Goal: Task Accomplishment & Management: Manage account settings

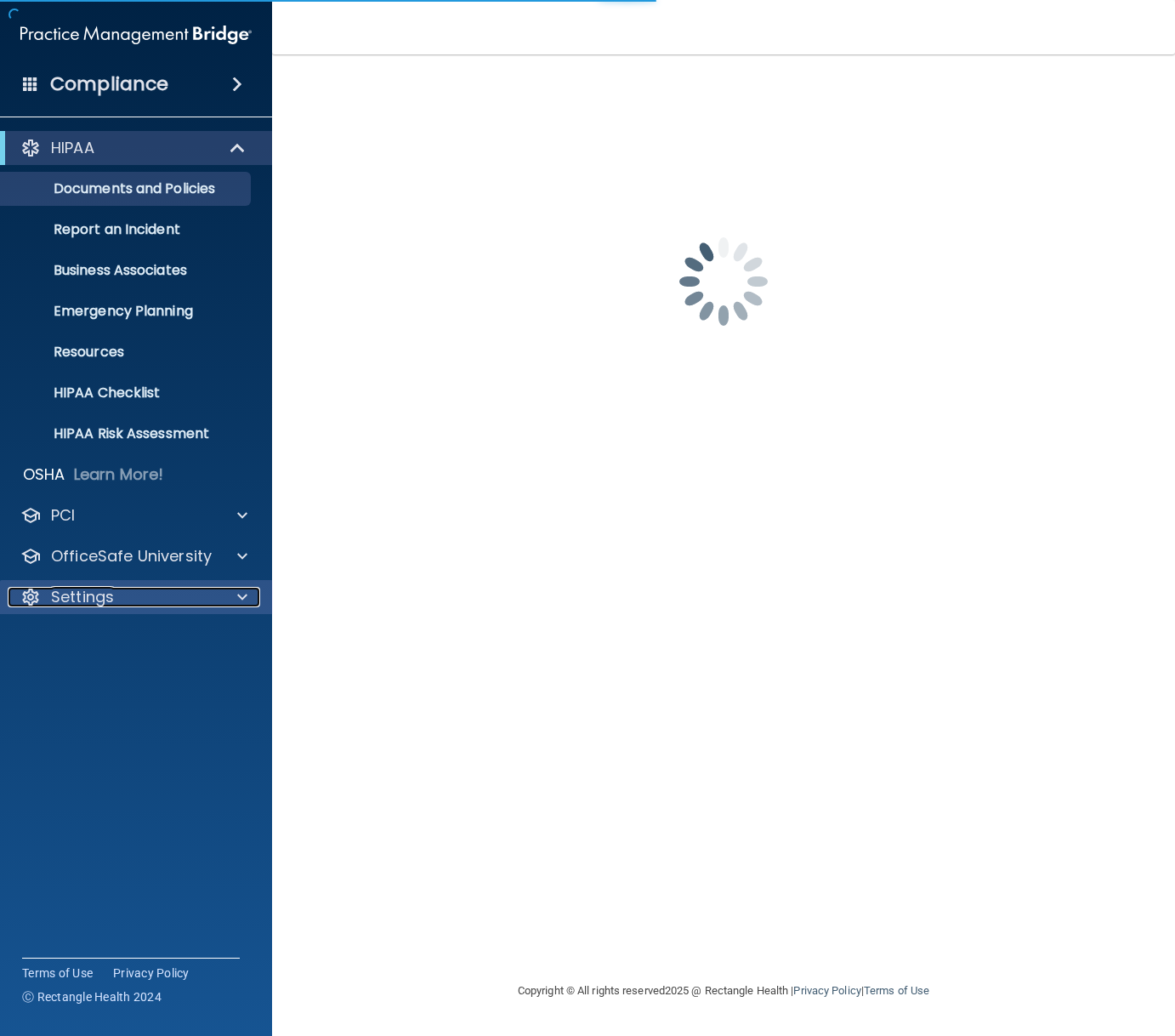
click at [114, 588] on div "Settings" at bounding box center [113, 596] width 211 height 20
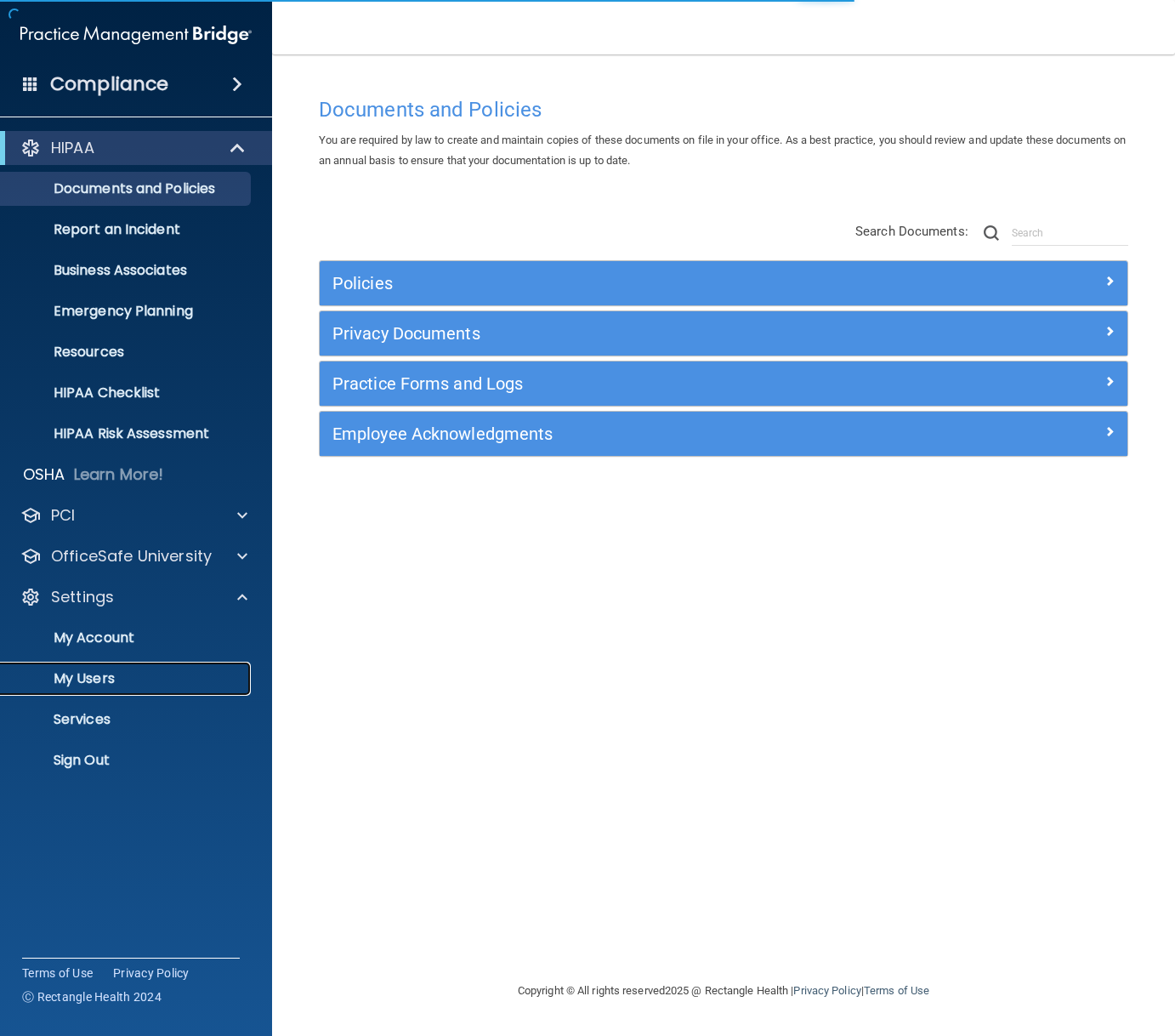
click at [93, 679] on p "My Users" at bounding box center [127, 678] width 232 height 17
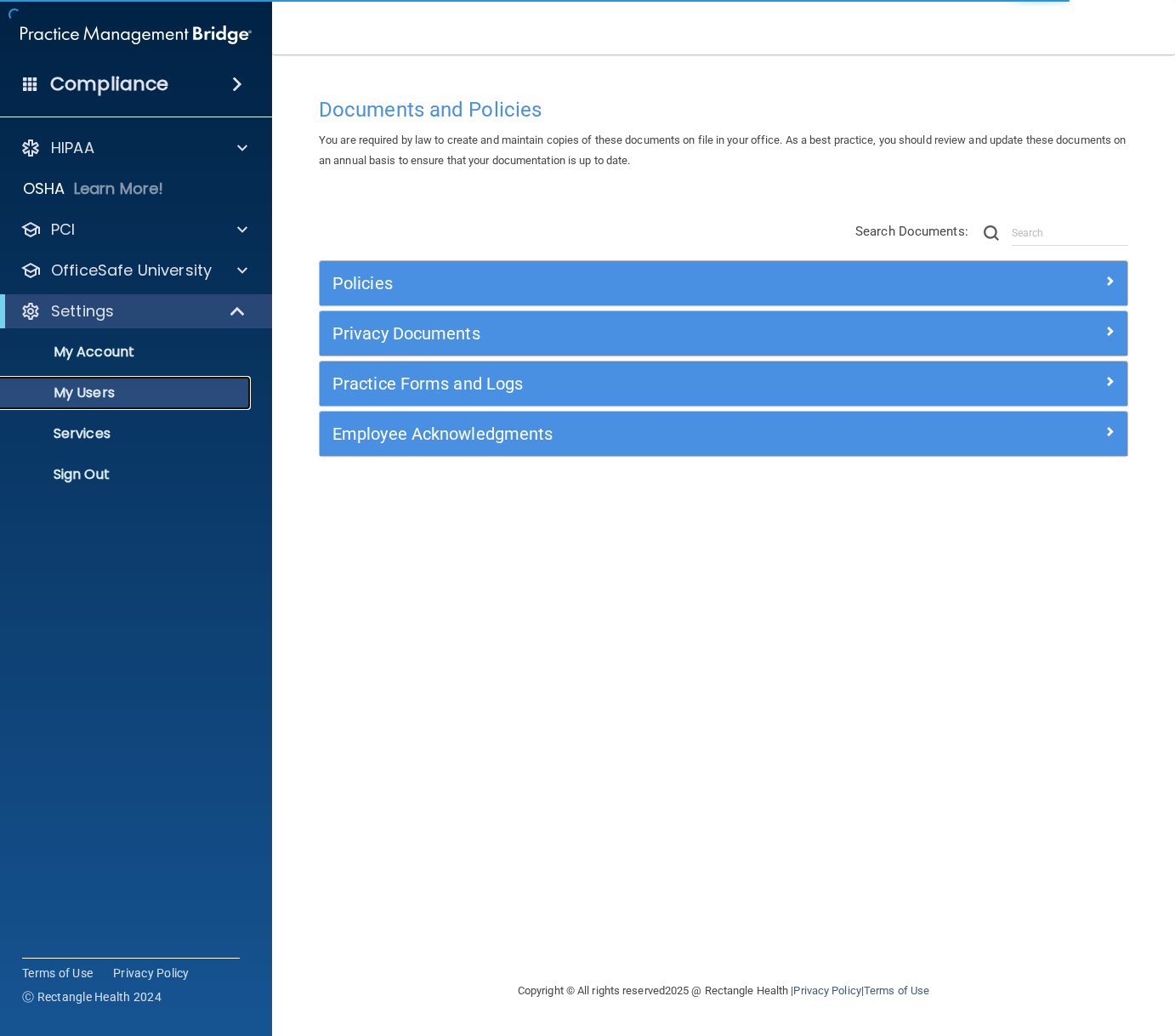
select select "20"
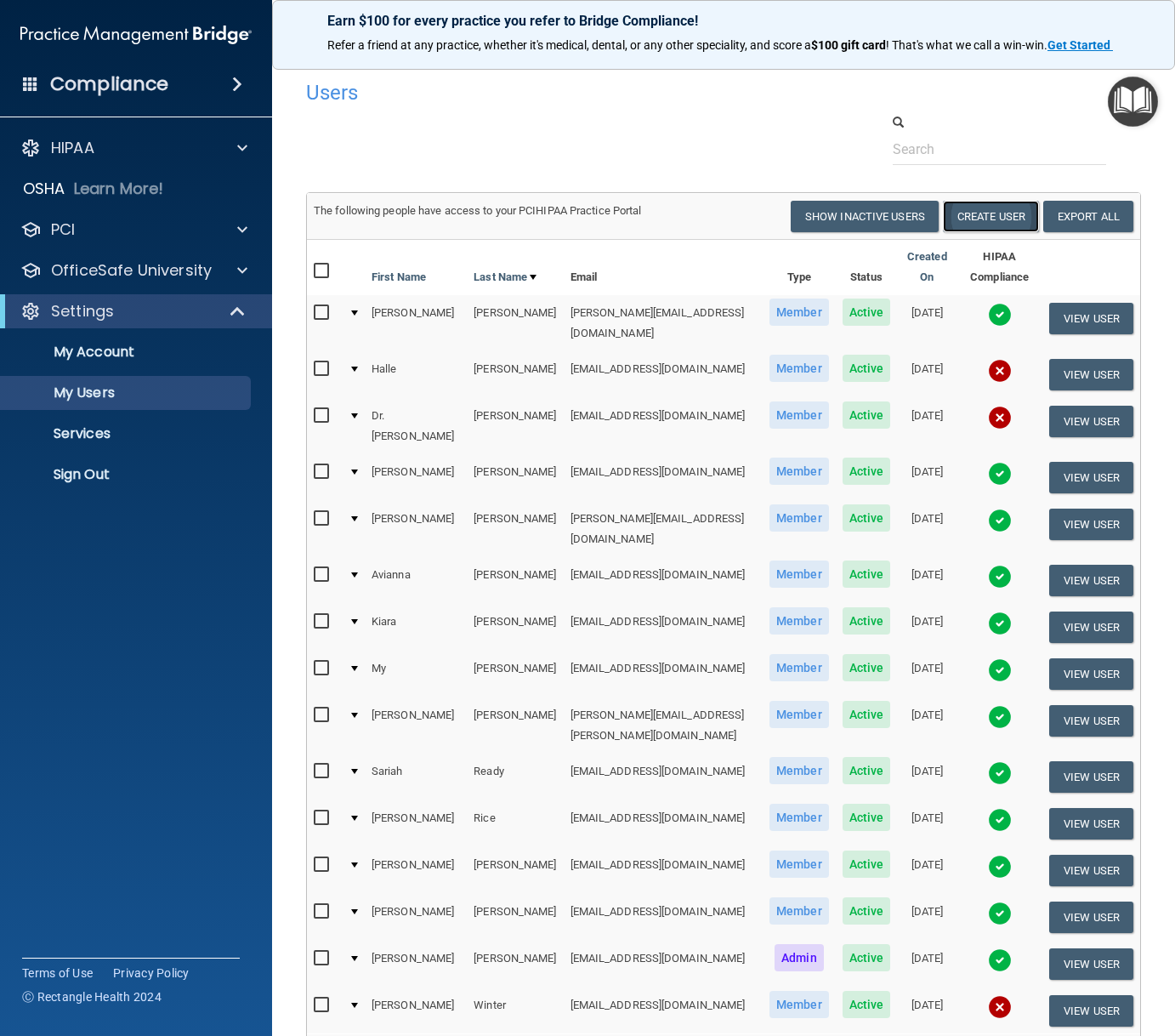
click at [973, 215] on button "Create User" at bounding box center [991, 216] width 96 height 32
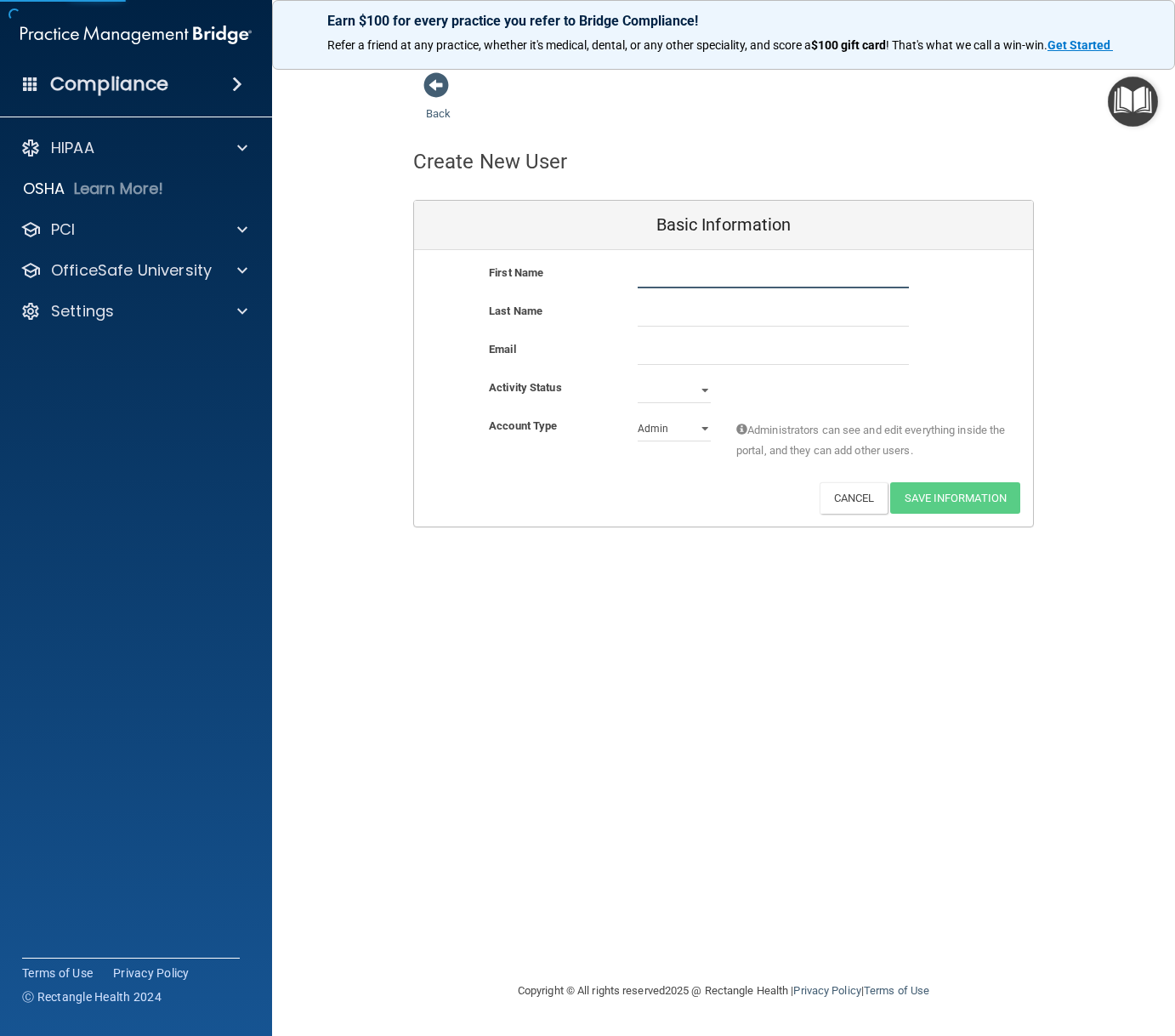
click at [668, 282] on input "text" at bounding box center [773, 275] width 271 height 25
type input "[DEMOGRAPHIC_DATA]"
type input "Maoreau"
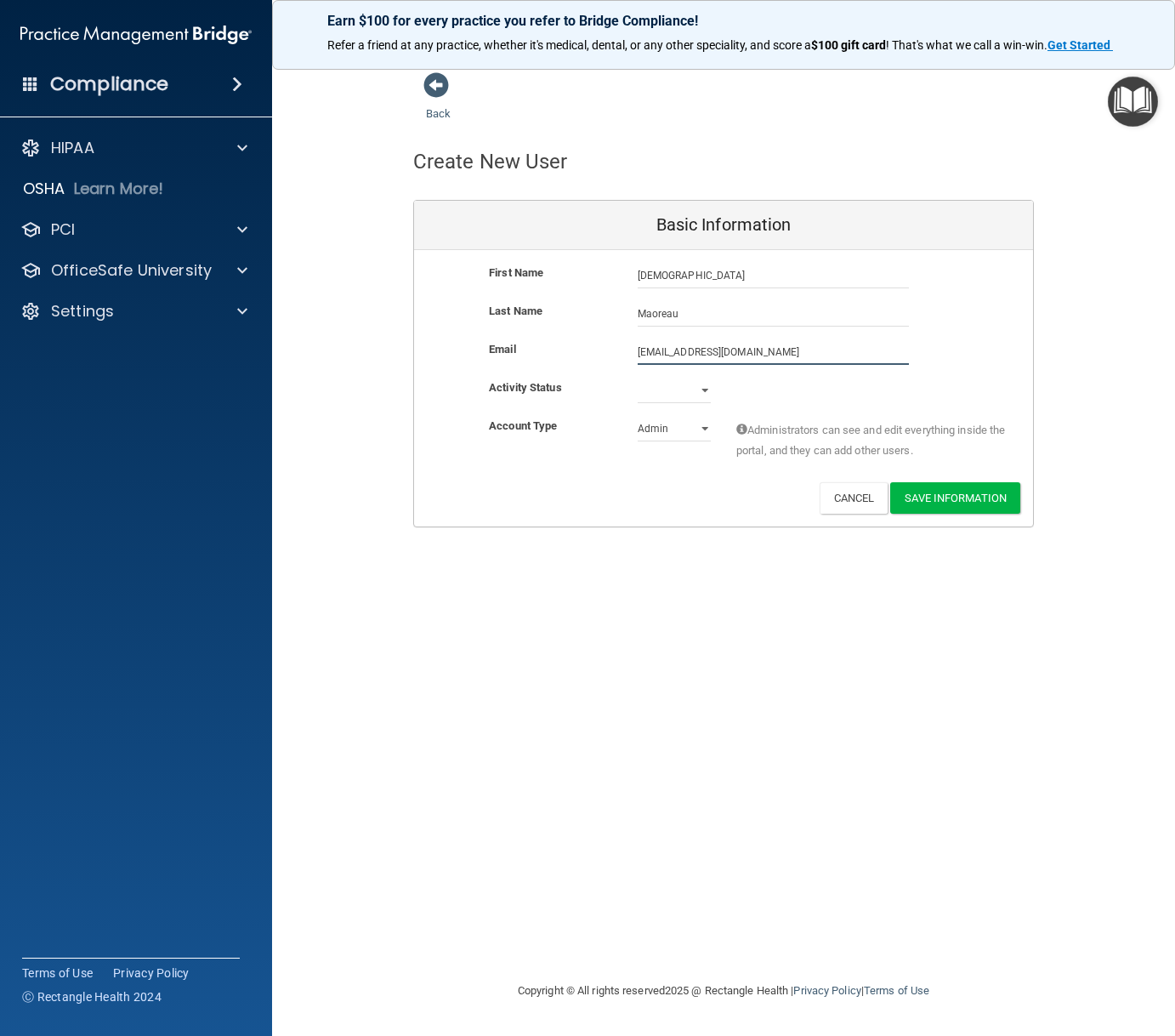
type input "[EMAIL_ADDRESS][DOMAIN_NAME]"
click at [704, 400] on select "Active Inactive" at bounding box center [675, 393] width 73 height 25
select select "active"
click at [638, 377] on select "Active Inactive" at bounding box center [675, 389] width 73 height 25
click at [699, 434] on select "Admin Member" at bounding box center [675, 428] width 73 height 25
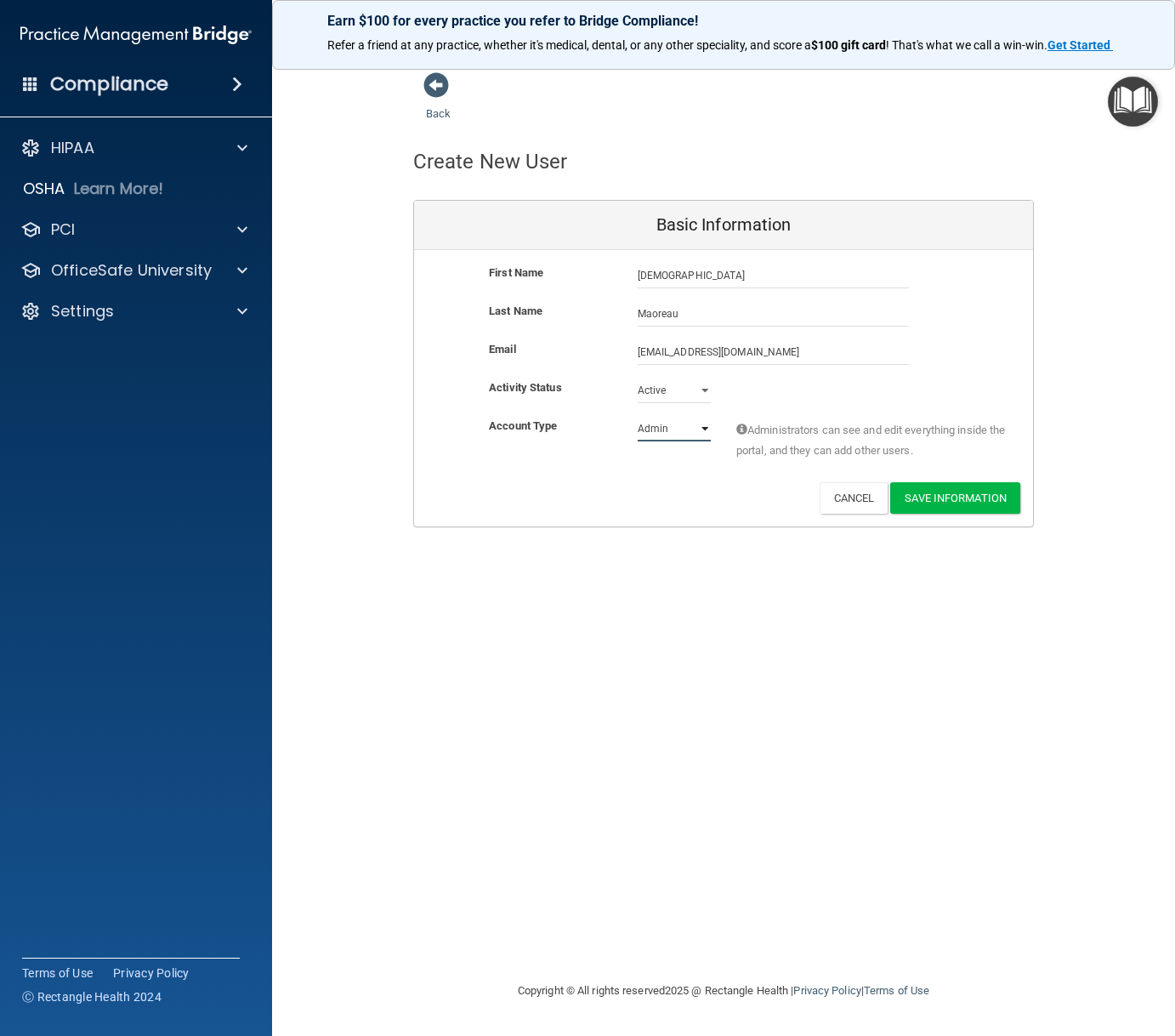
select select "practice_member"
click at [638, 416] on select "Admin Member" at bounding box center [675, 428] width 73 height 25
drag, startPoint x: 933, startPoint y: 500, endPoint x: 963, endPoint y: 500, distance: 30.0
click at [962, 500] on button "Save Information" at bounding box center [955, 498] width 130 height 32
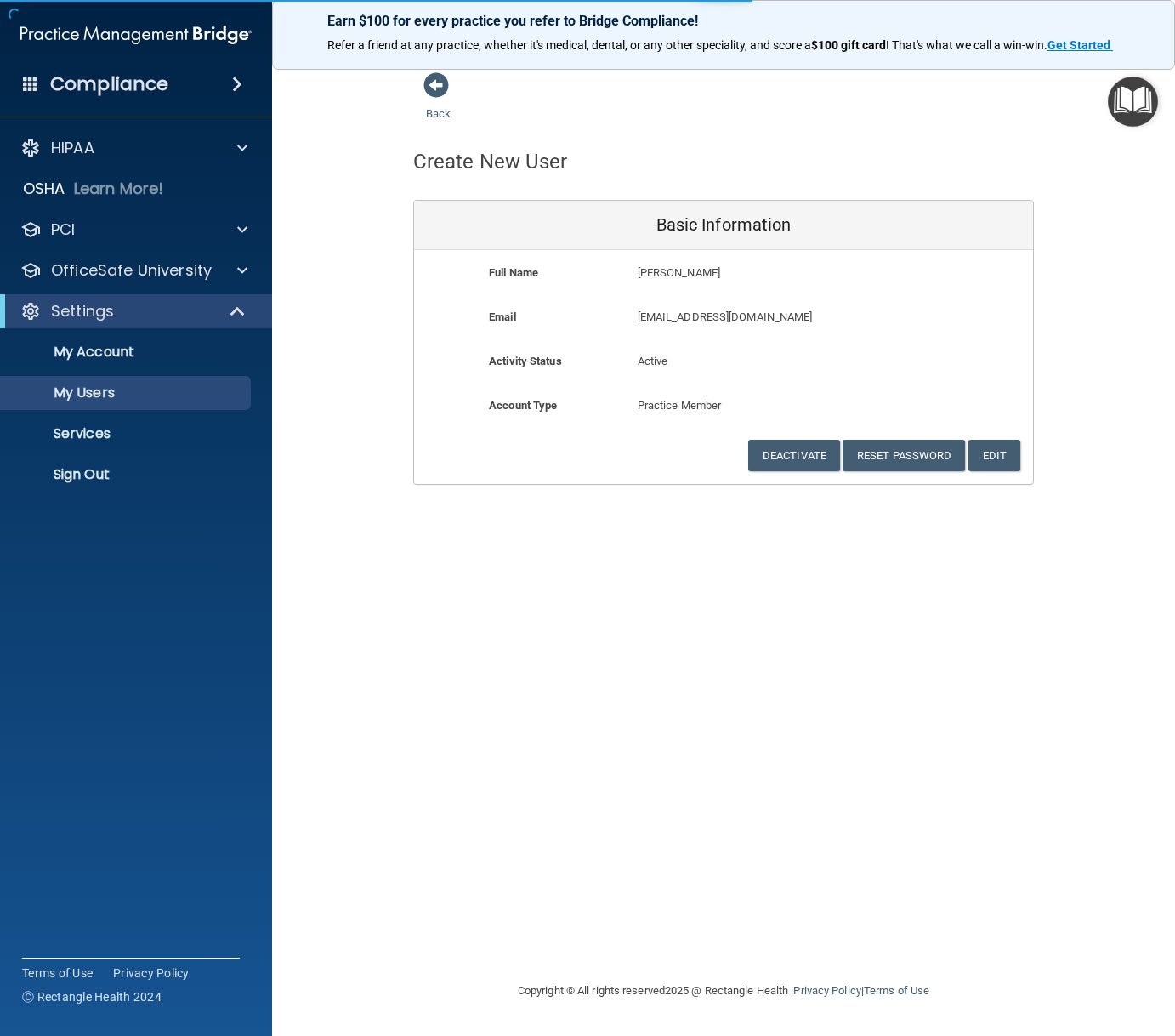
select select "20"
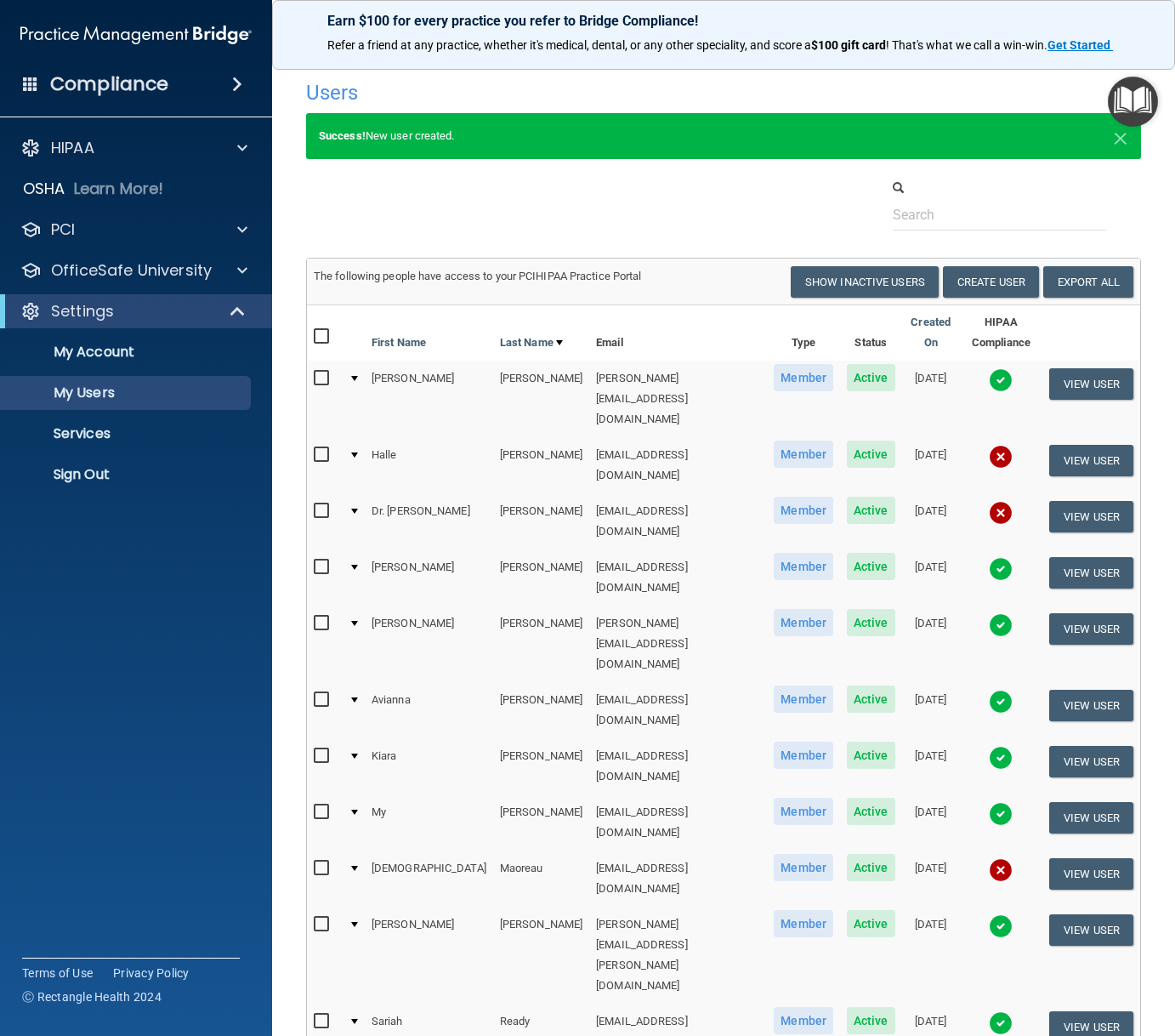
click at [323, 504] on input "checkbox" at bounding box center [324, 511] width 19 height 14
checkbox input "true"
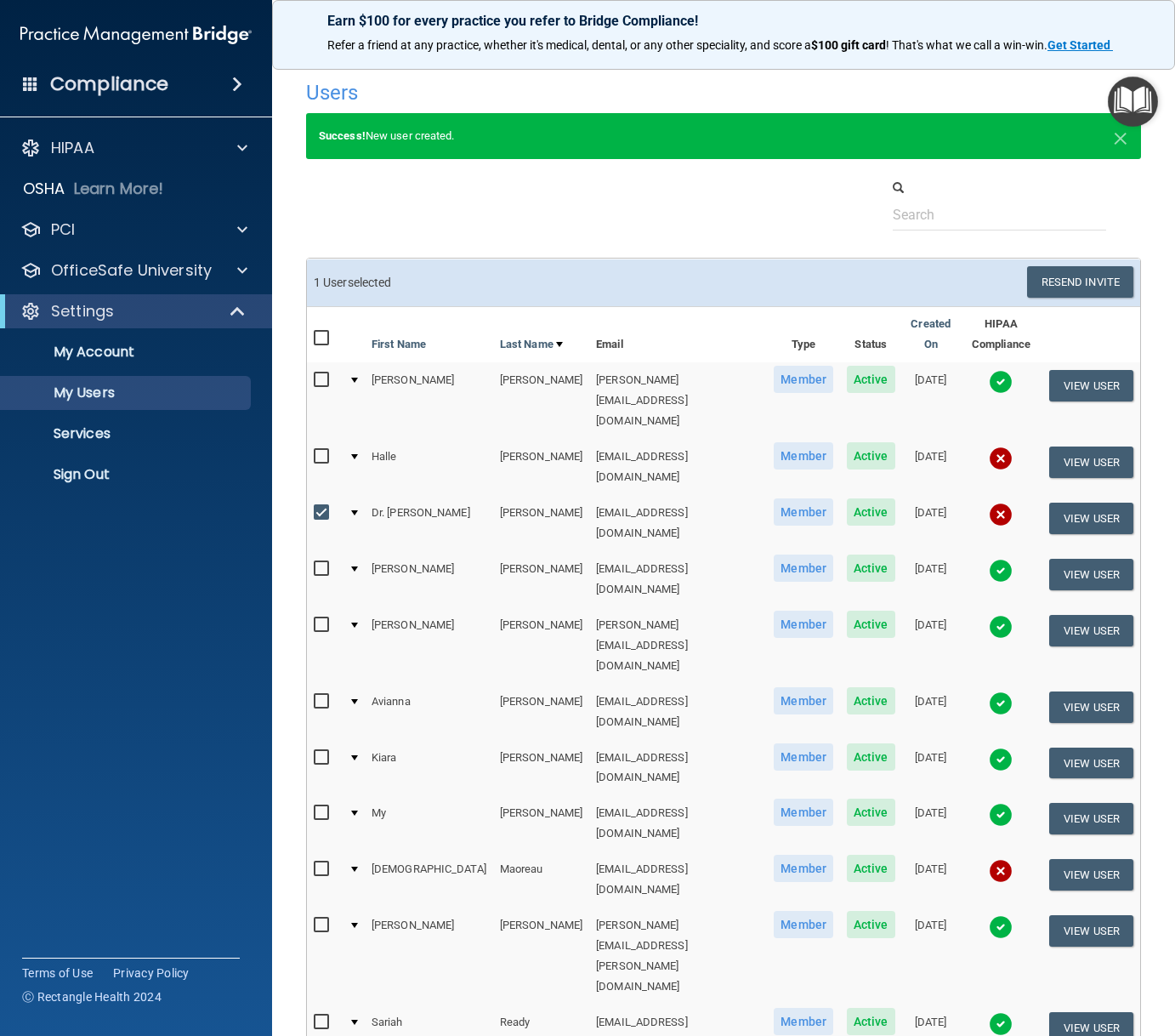
click at [323, 450] on input "checkbox" at bounding box center [324, 457] width 19 height 14
checkbox input "true"
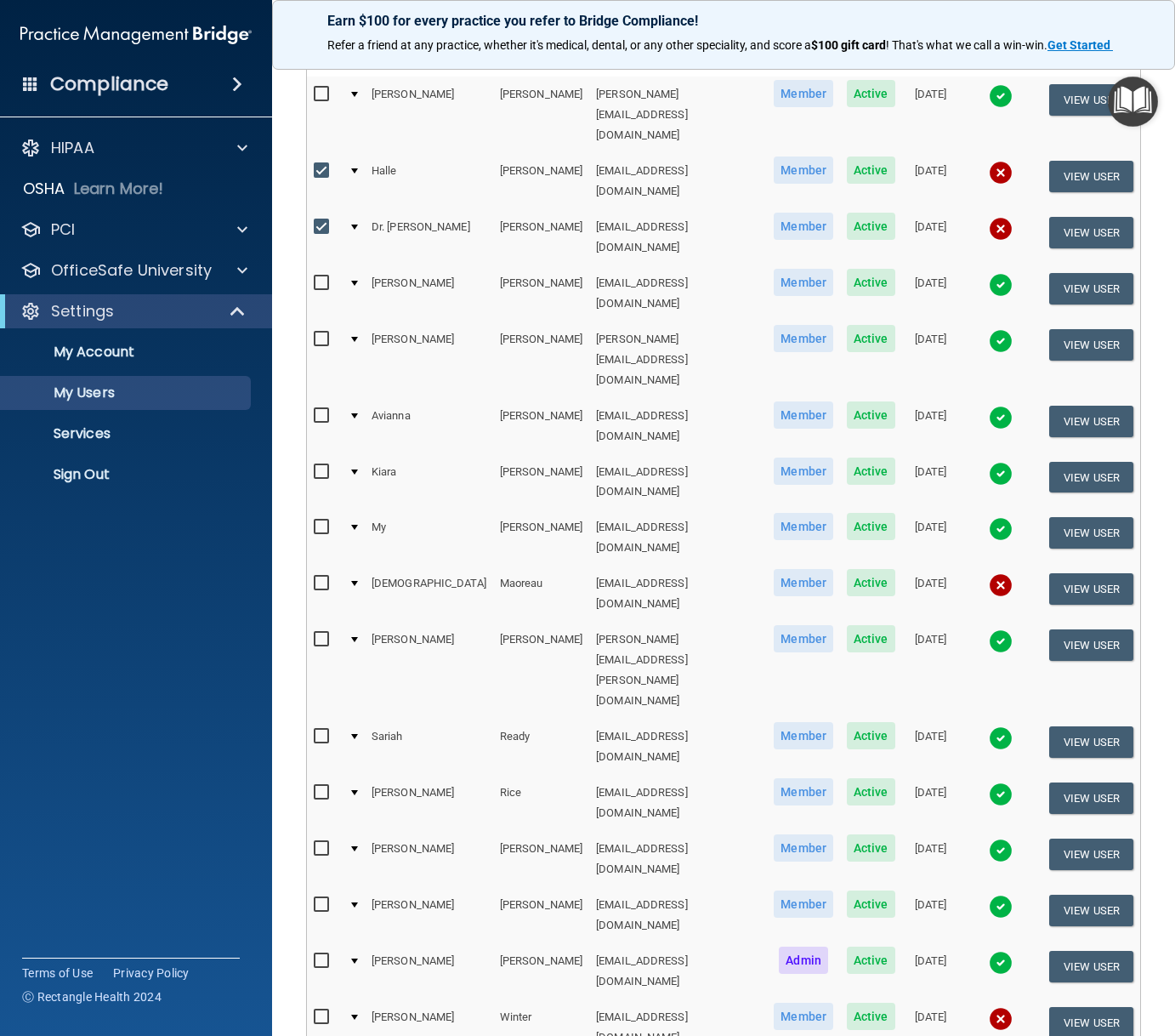
scroll to position [323, 0]
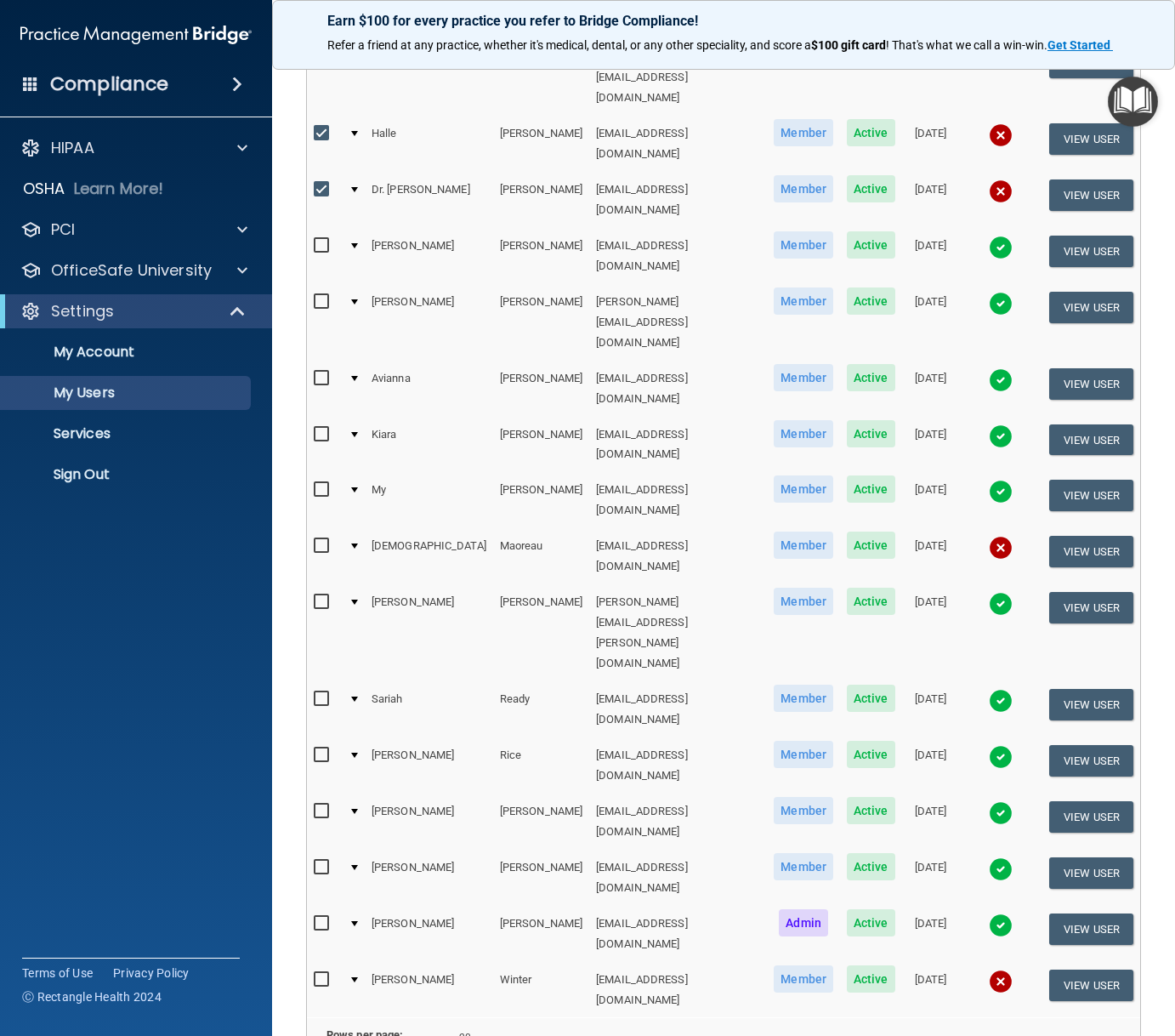
click at [323, 539] on input "checkbox" at bounding box center [324, 546] width 19 height 14
checkbox input "true"
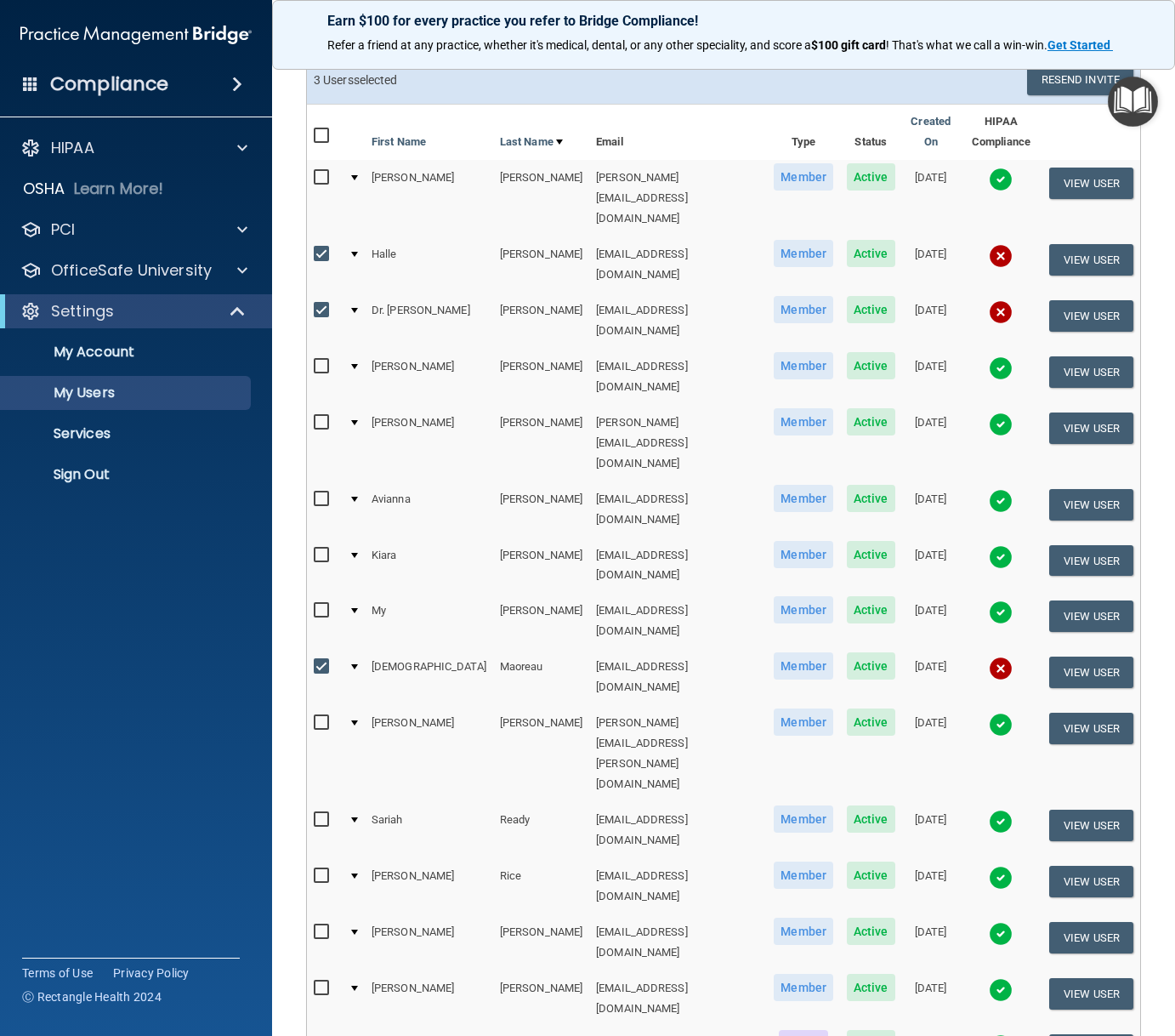
scroll to position [0, 0]
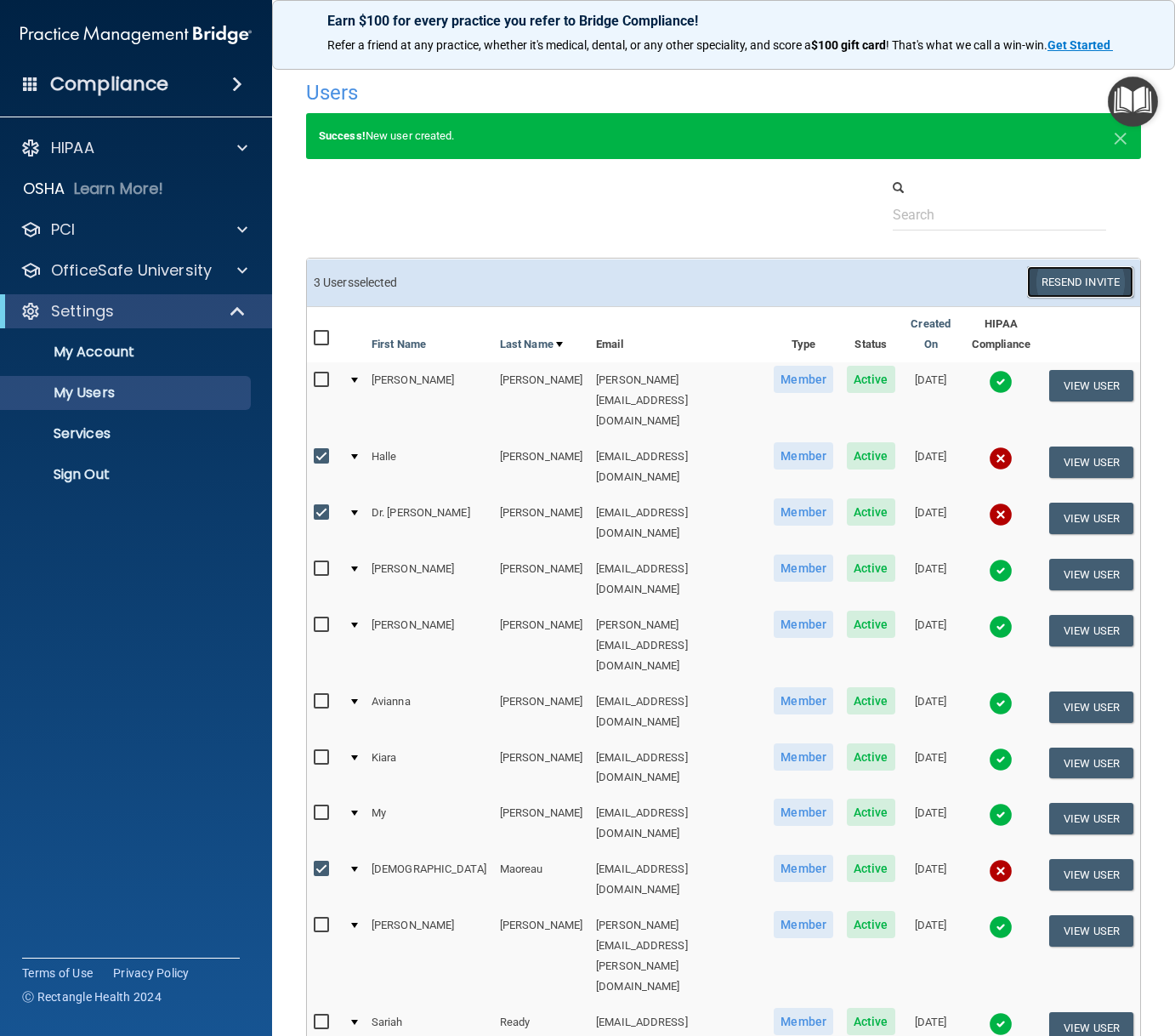
click at [1056, 282] on button "Resend Invite" at bounding box center [1080, 282] width 106 height 32
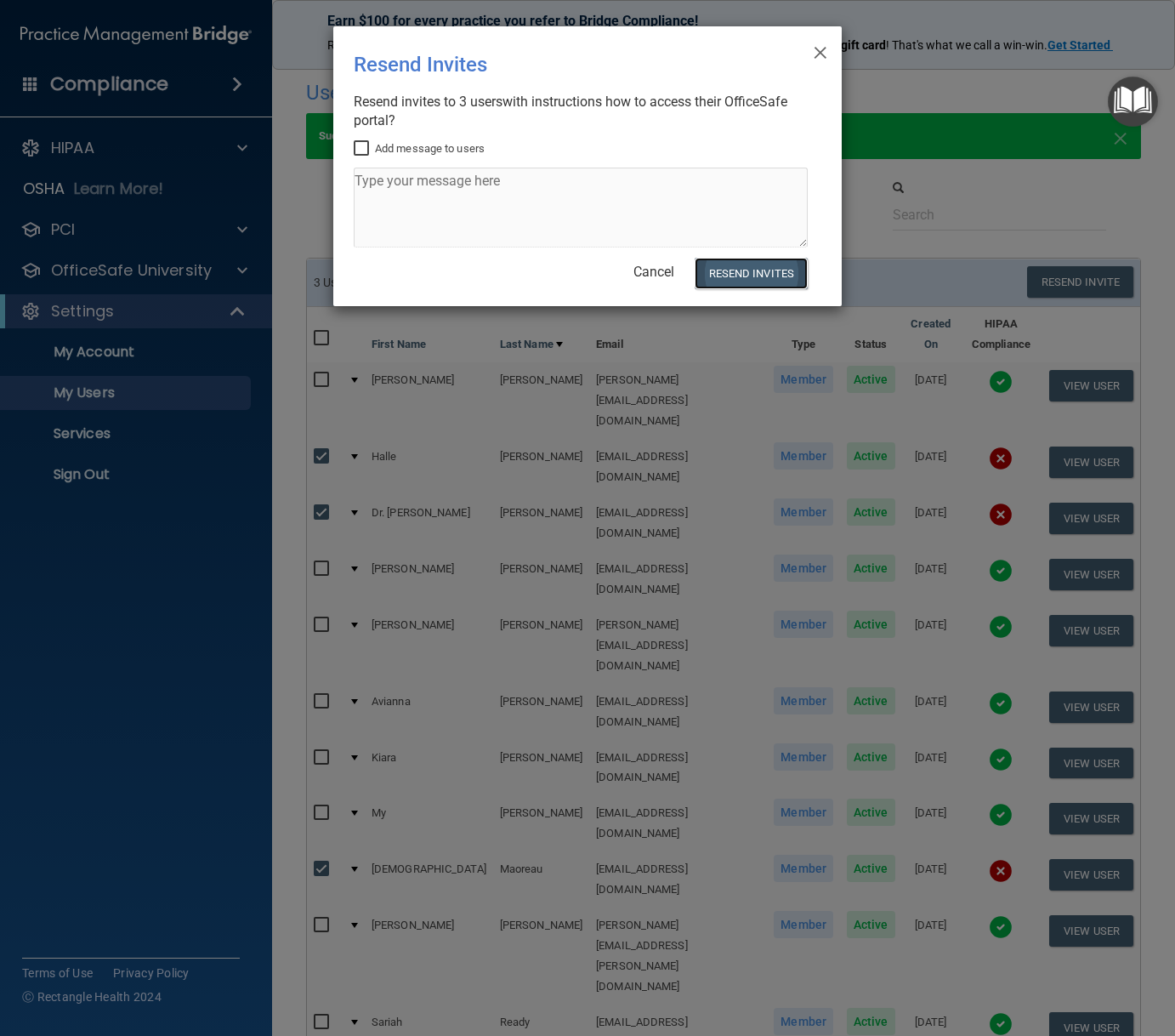
click at [754, 270] on button "Resend Invites" at bounding box center [751, 273] width 113 height 32
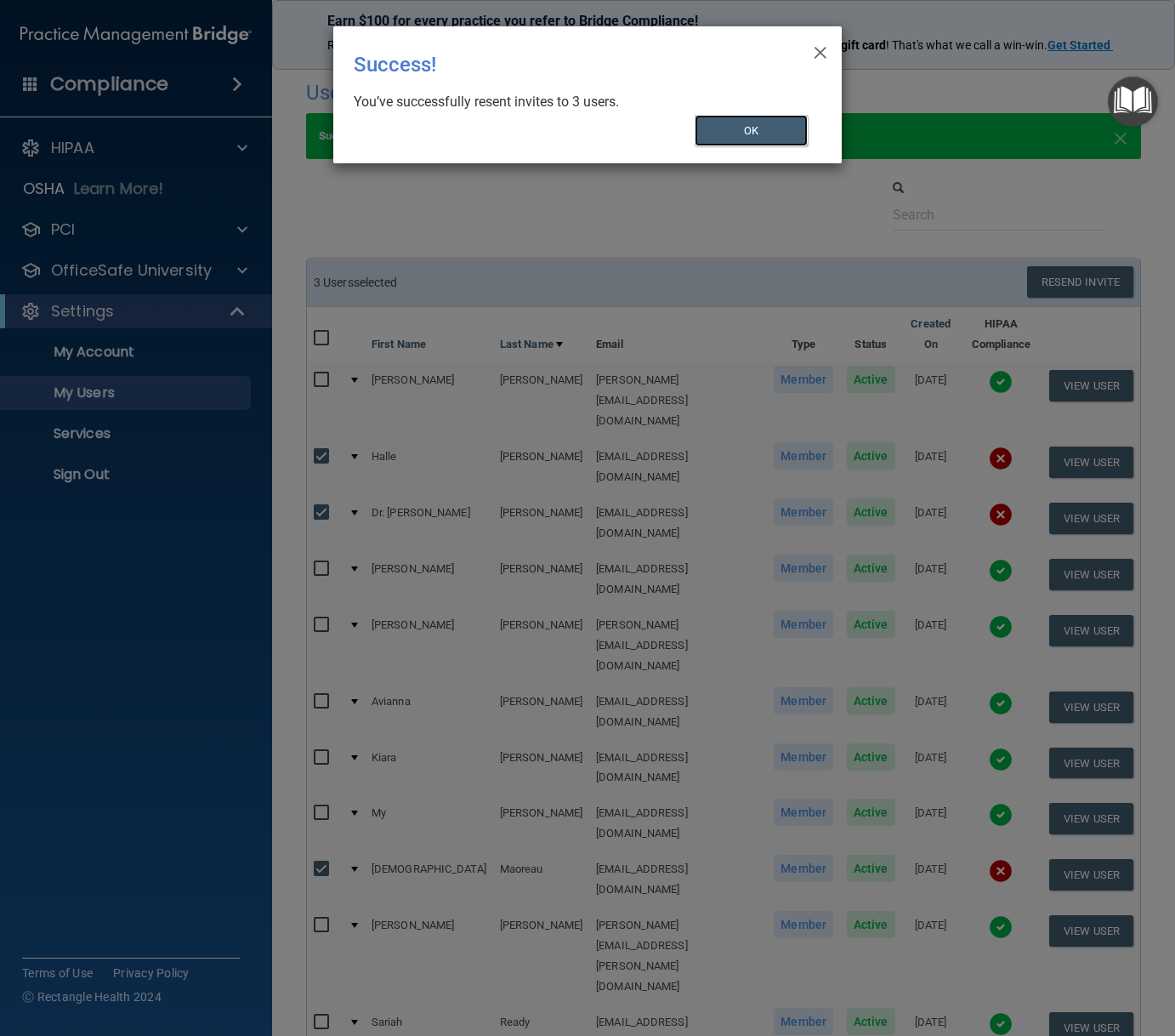
click at [730, 138] on button "OK" at bounding box center [752, 130] width 114 height 32
